Goal: Feedback & Contribution: Leave review/rating

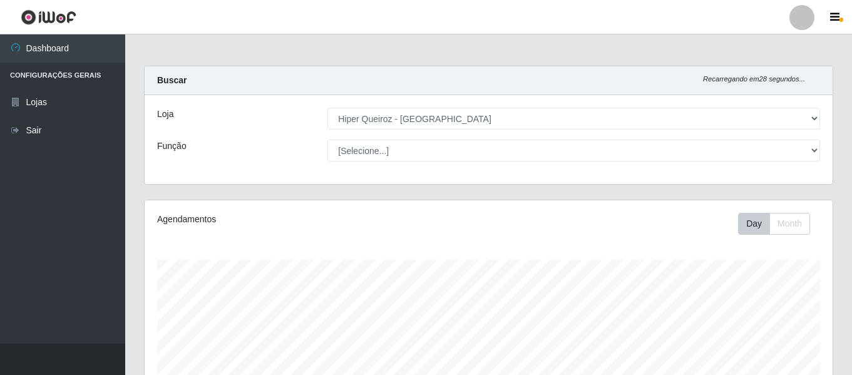
select select "497"
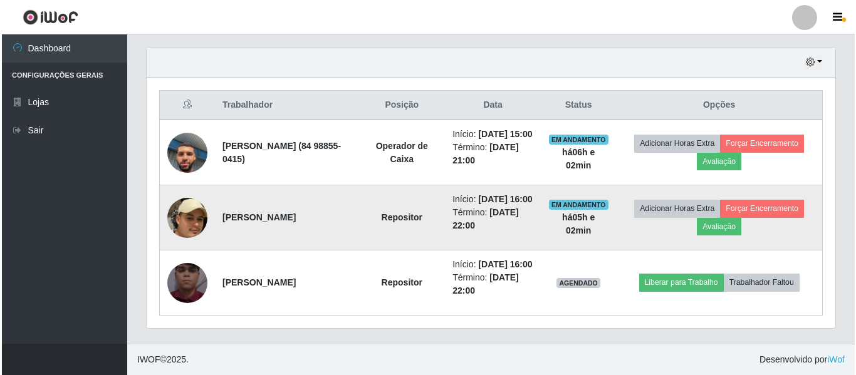
scroll to position [468, 0]
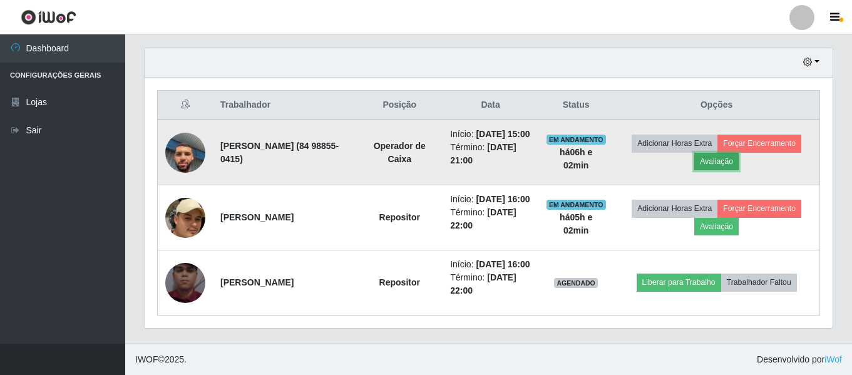
click at [739, 153] on button "Avaliação" at bounding box center [717, 162] width 44 height 18
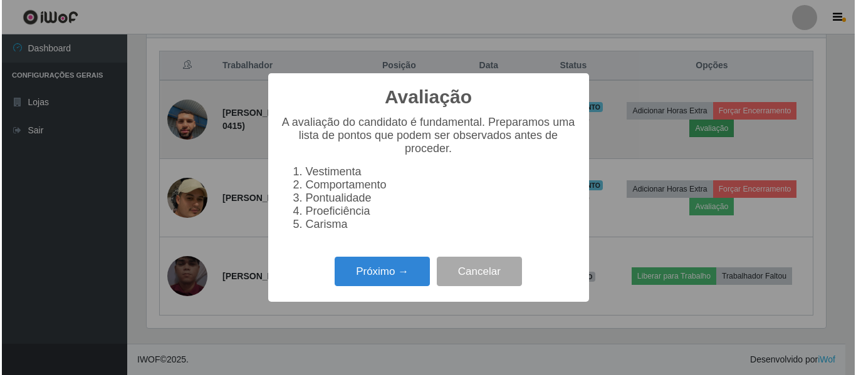
scroll to position [260, 682]
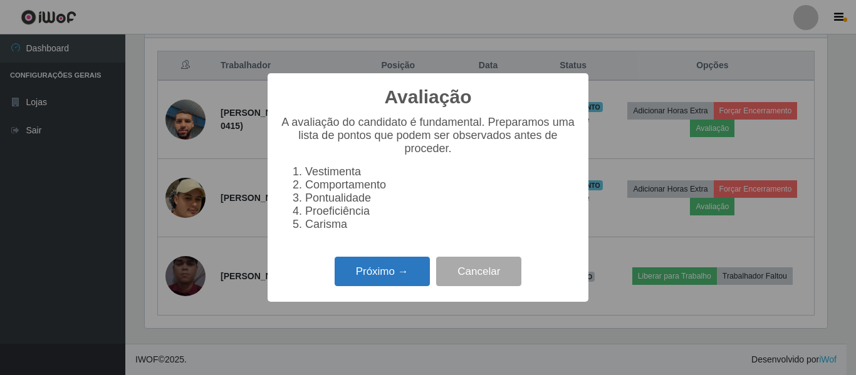
click at [381, 286] on button "Próximo →" at bounding box center [381, 271] width 95 height 29
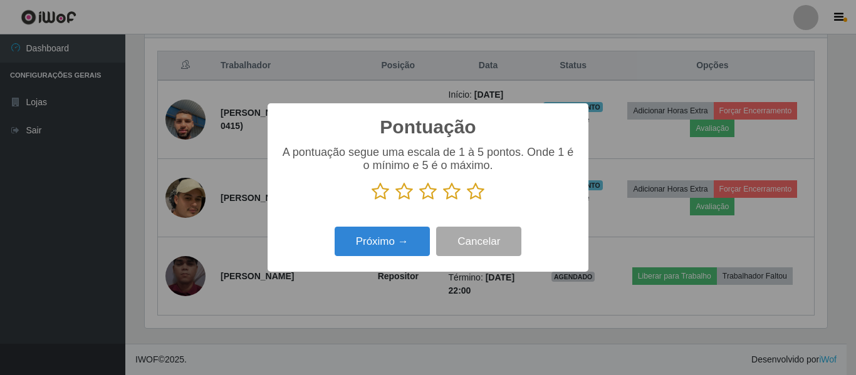
click at [478, 192] on icon at bounding box center [476, 191] width 18 height 19
click at [467, 201] on input "radio" at bounding box center [467, 201] width 0 height 0
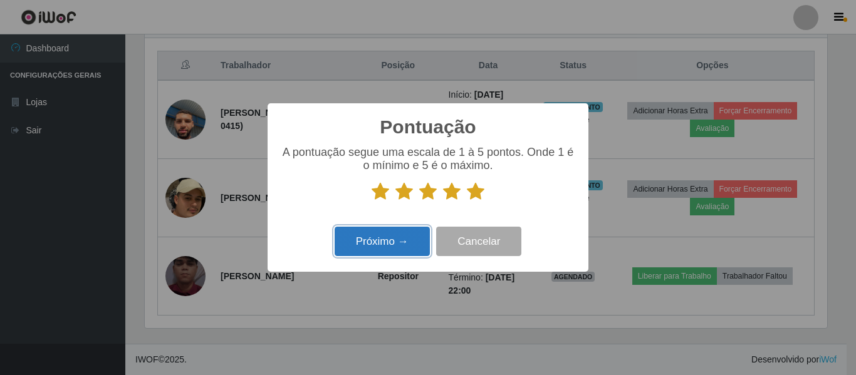
click at [390, 237] on button "Próximo →" at bounding box center [381, 241] width 95 height 29
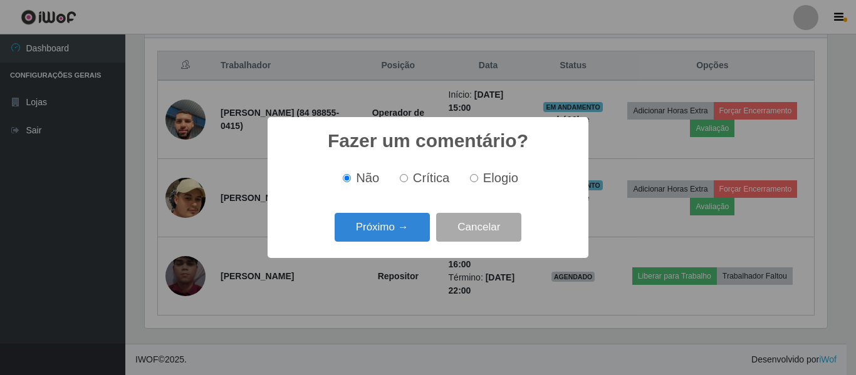
click at [490, 179] on span "Elogio" at bounding box center [500, 178] width 35 height 14
click at [478, 179] on input "Elogio" at bounding box center [474, 178] width 8 height 8
radio input "true"
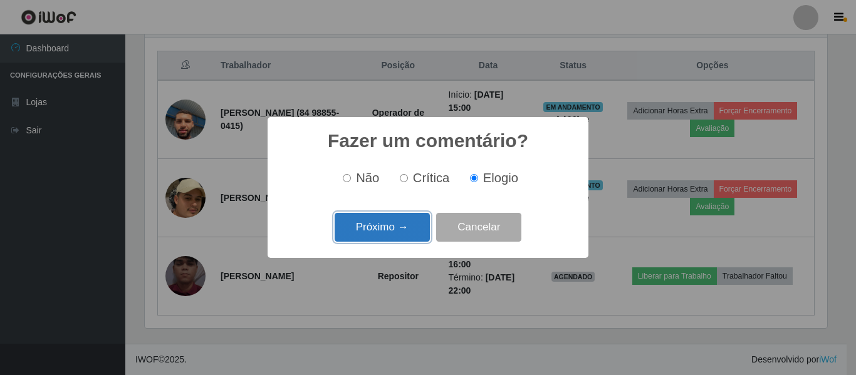
click at [384, 239] on button "Próximo →" at bounding box center [381, 227] width 95 height 29
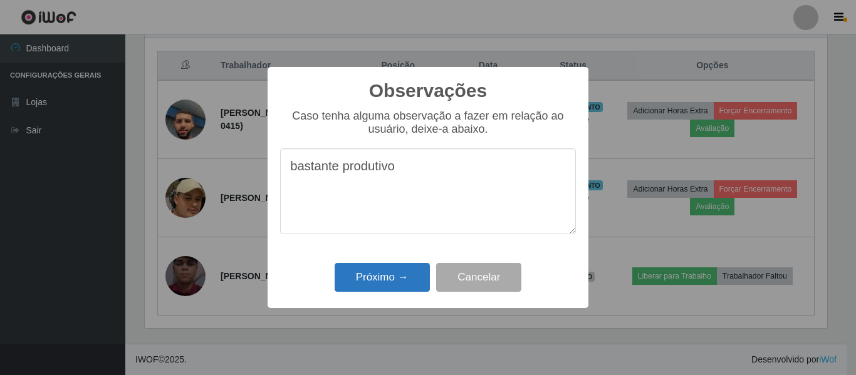
type textarea "bastante produtivo"
click at [397, 271] on button "Próximo →" at bounding box center [381, 277] width 95 height 29
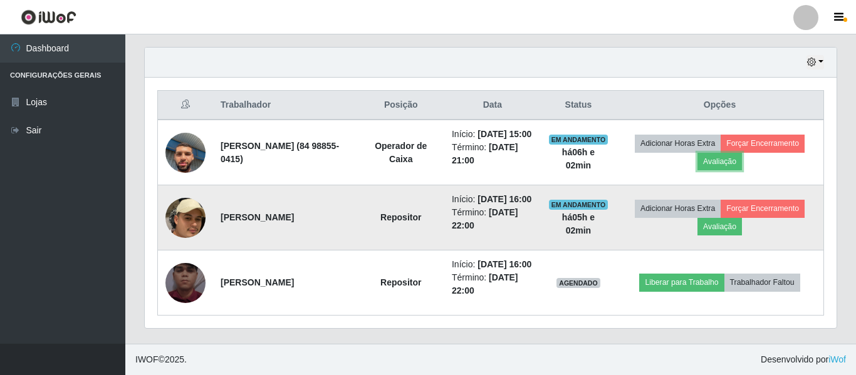
scroll to position [260, 688]
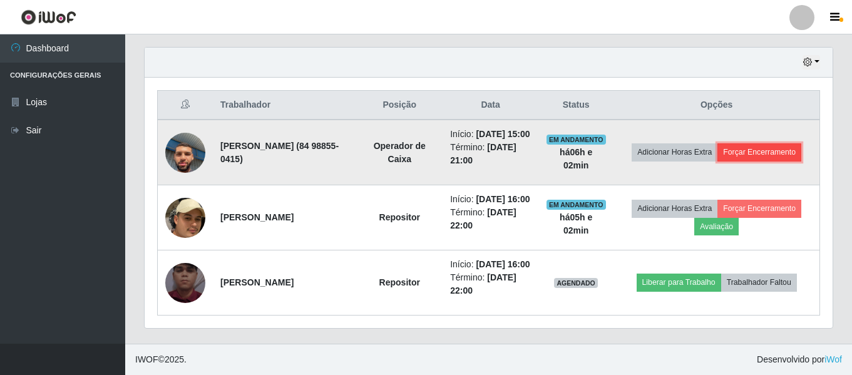
click at [718, 143] on button "Forçar Encerramento" at bounding box center [760, 152] width 84 height 18
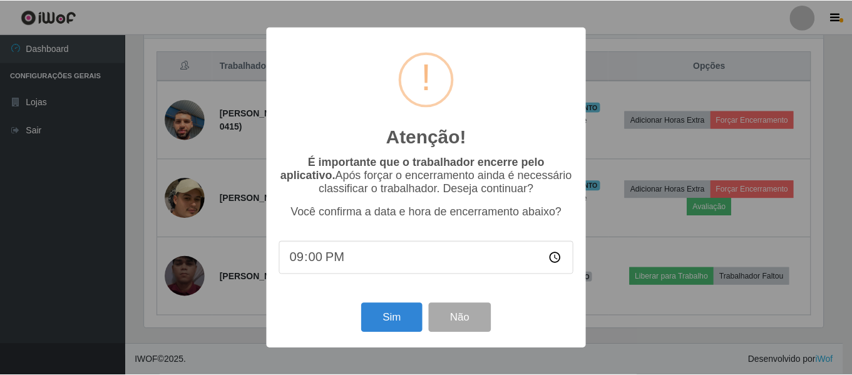
scroll to position [260, 682]
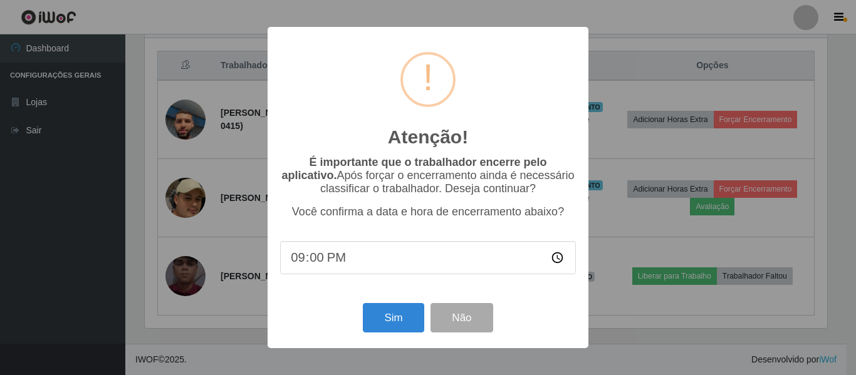
click at [376, 266] on input "21:00" at bounding box center [428, 257] width 296 height 33
click at [328, 266] on input "21:00" at bounding box center [428, 257] width 296 height 33
click at [325, 266] on input "21:00" at bounding box center [428, 257] width 296 height 33
click at [323, 266] on input "21:00" at bounding box center [428, 257] width 296 height 33
click at [321, 265] on input "21:00" at bounding box center [428, 257] width 296 height 33
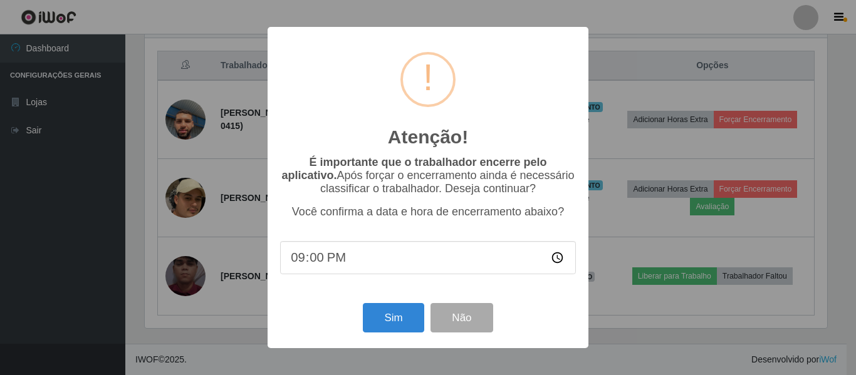
type input "21:02"
click at [381, 323] on button "Sim" at bounding box center [393, 317] width 61 height 29
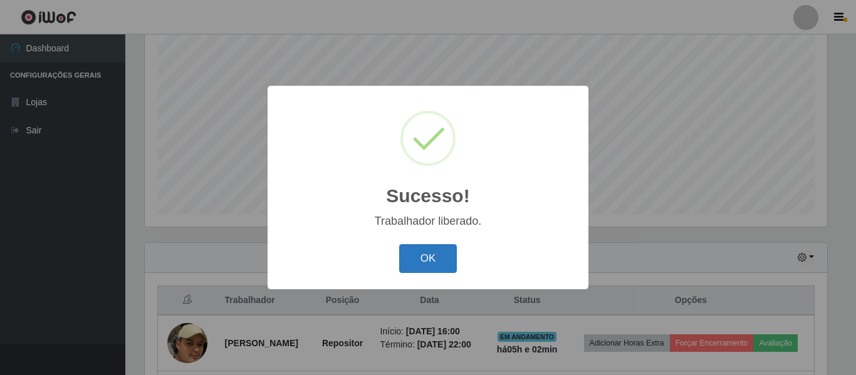
click at [428, 255] on button "OK" at bounding box center [428, 258] width 58 height 29
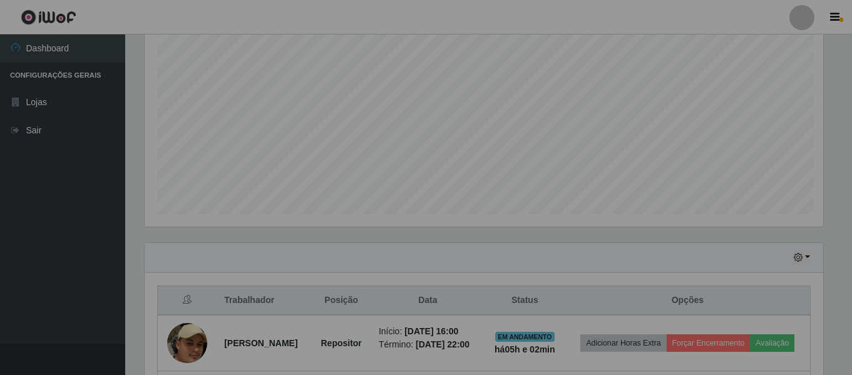
scroll to position [260, 688]
